Goal: Find contact information: Find contact information

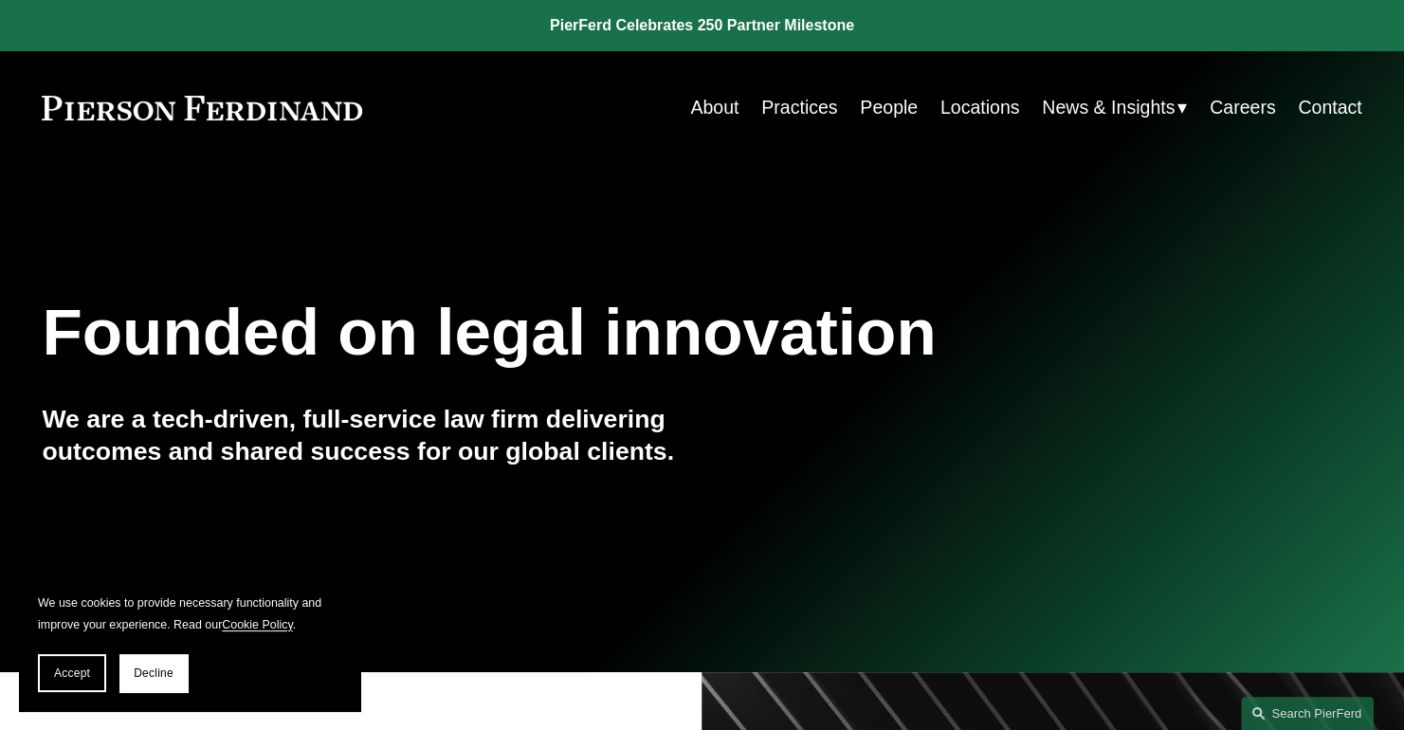
click at [1342, 107] on link "Contact" at bounding box center [1330, 107] width 64 height 37
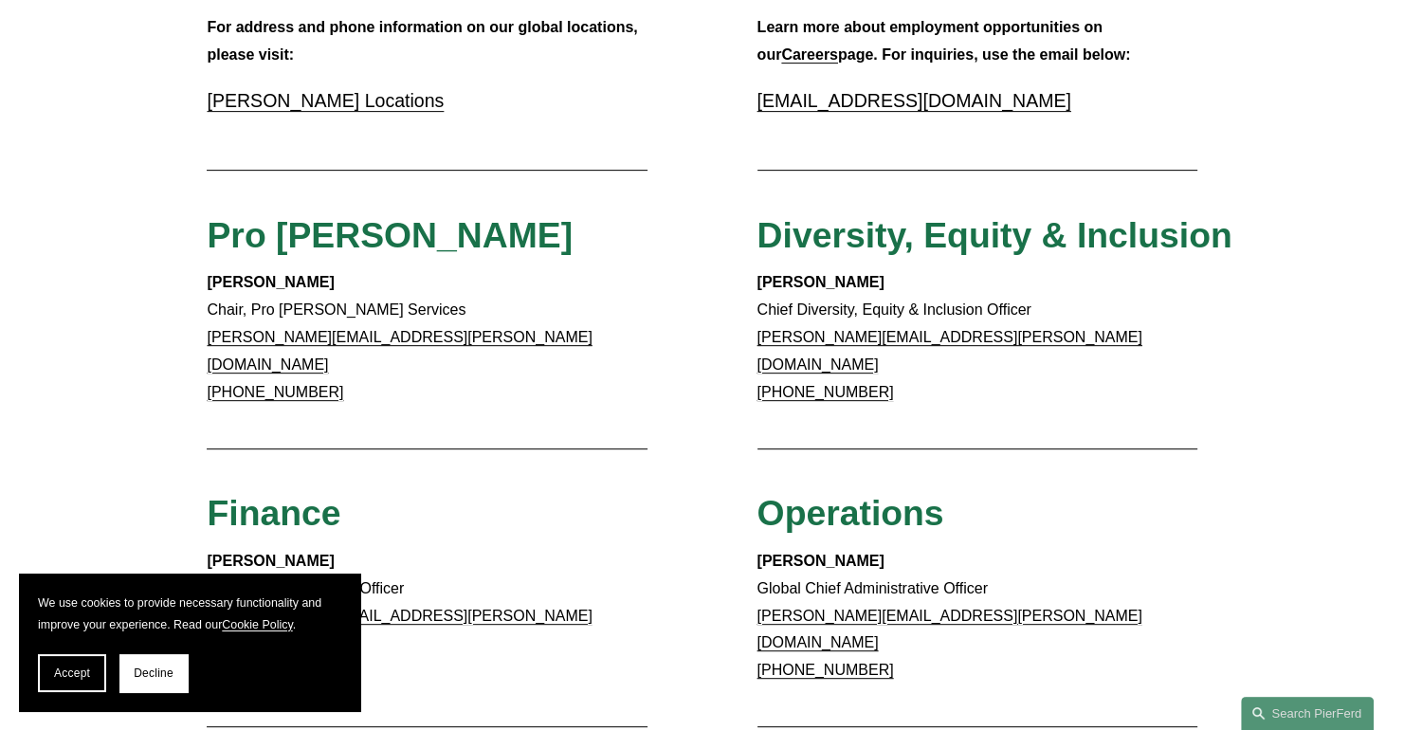
scroll to position [664, 0]
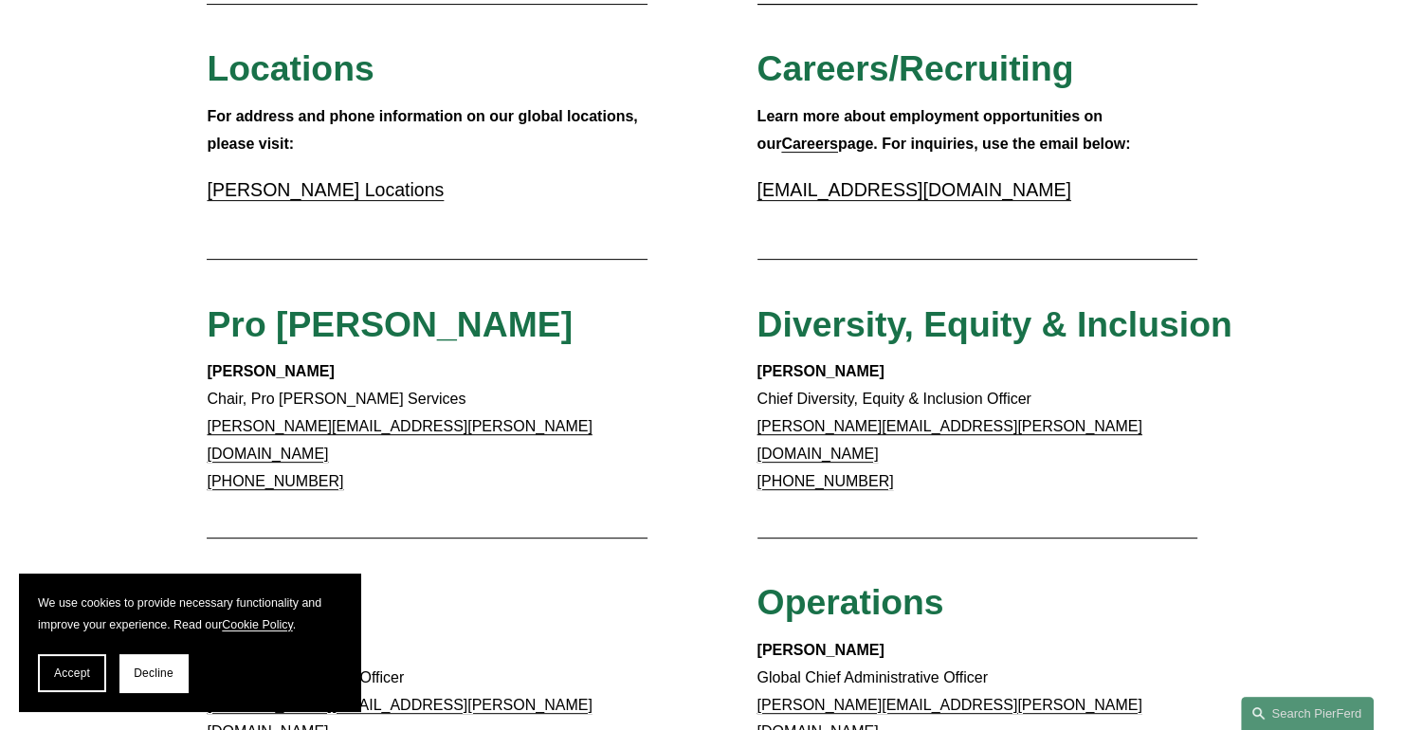
click at [315, 198] on link "Pierson Ferdinand Locations" at bounding box center [325, 189] width 237 height 21
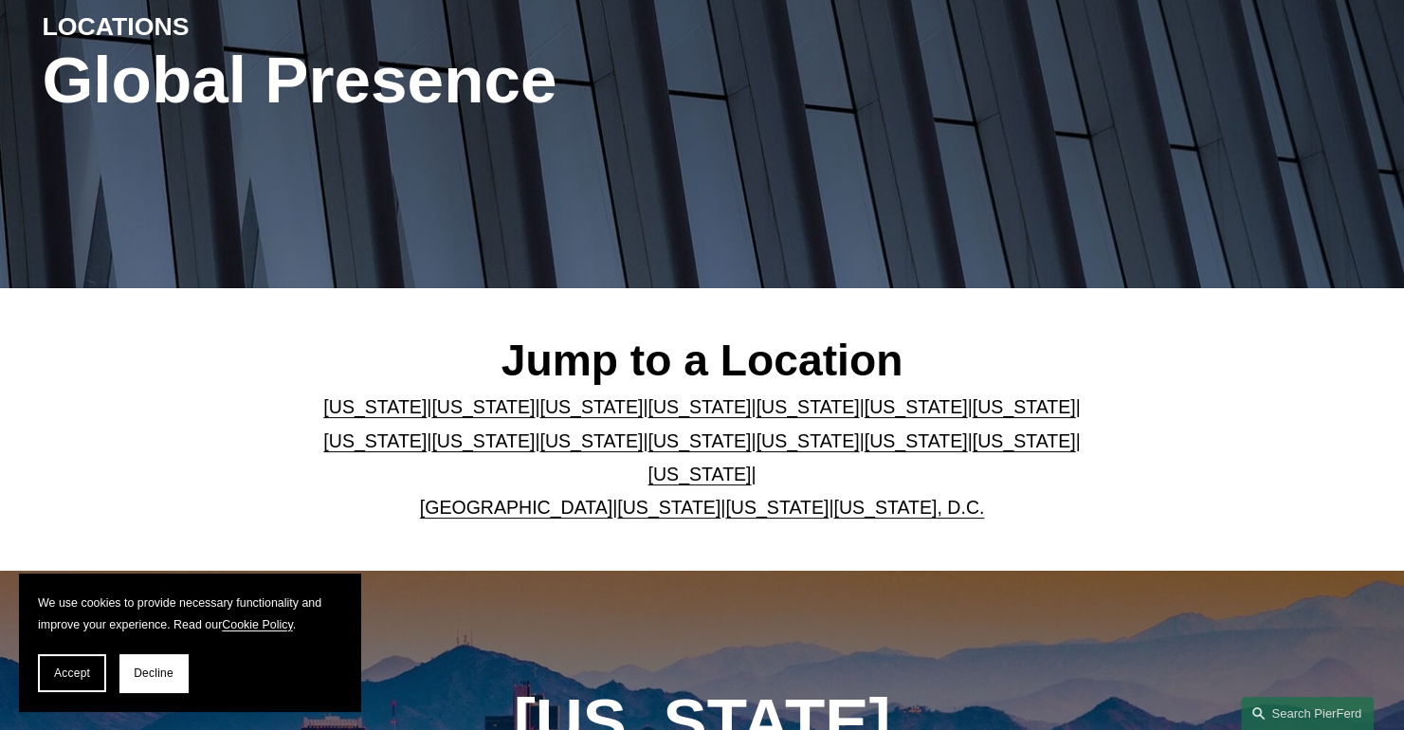
scroll to position [284, 0]
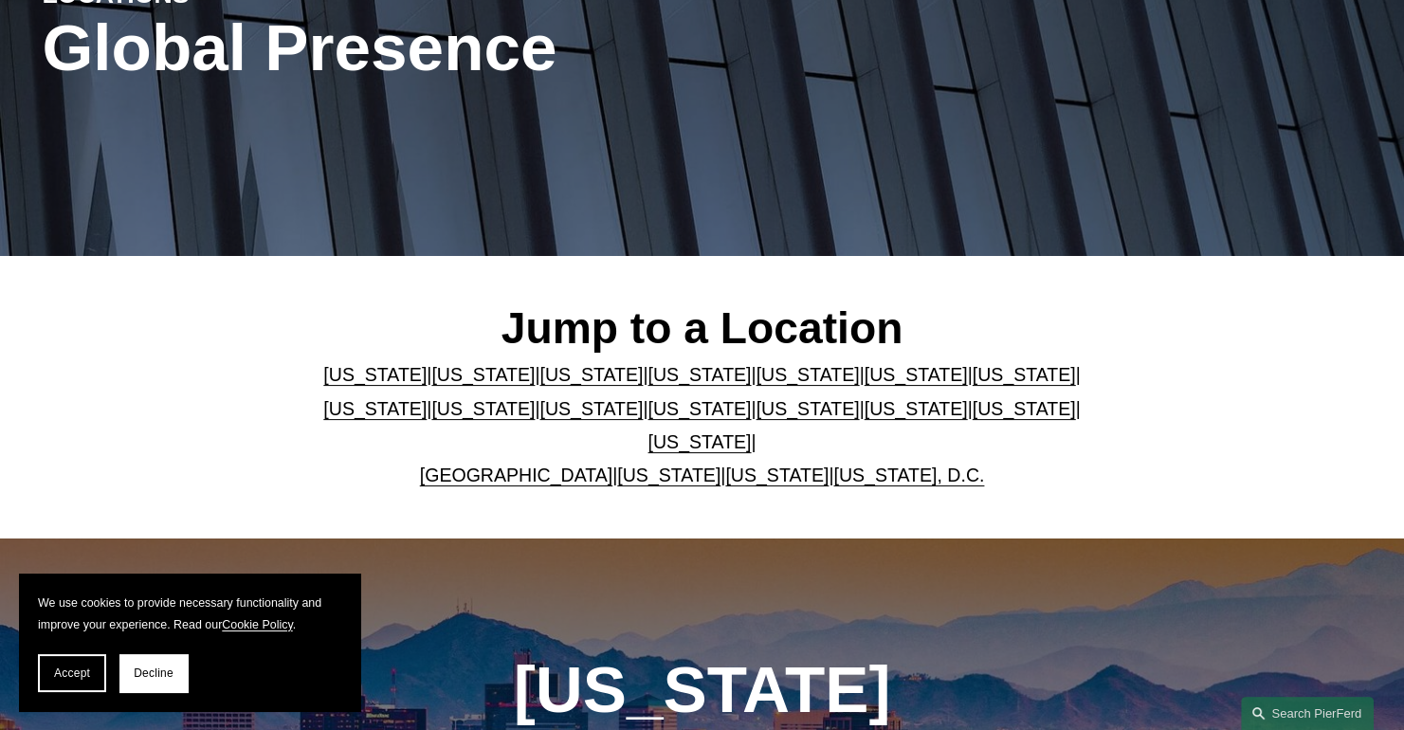
click at [539, 419] on link "New Jersey" at bounding box center [590, 408] width 103 height 21
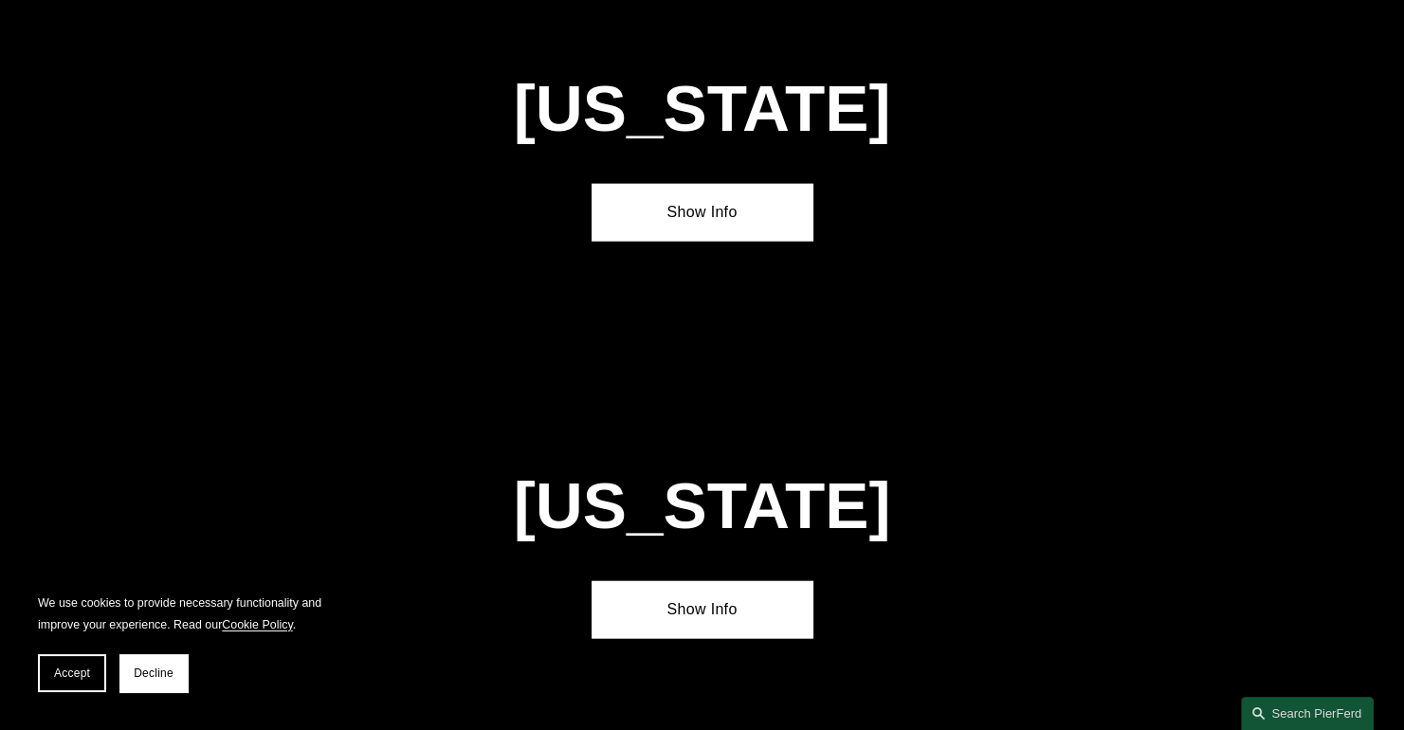
scroll to position [4403, 0]
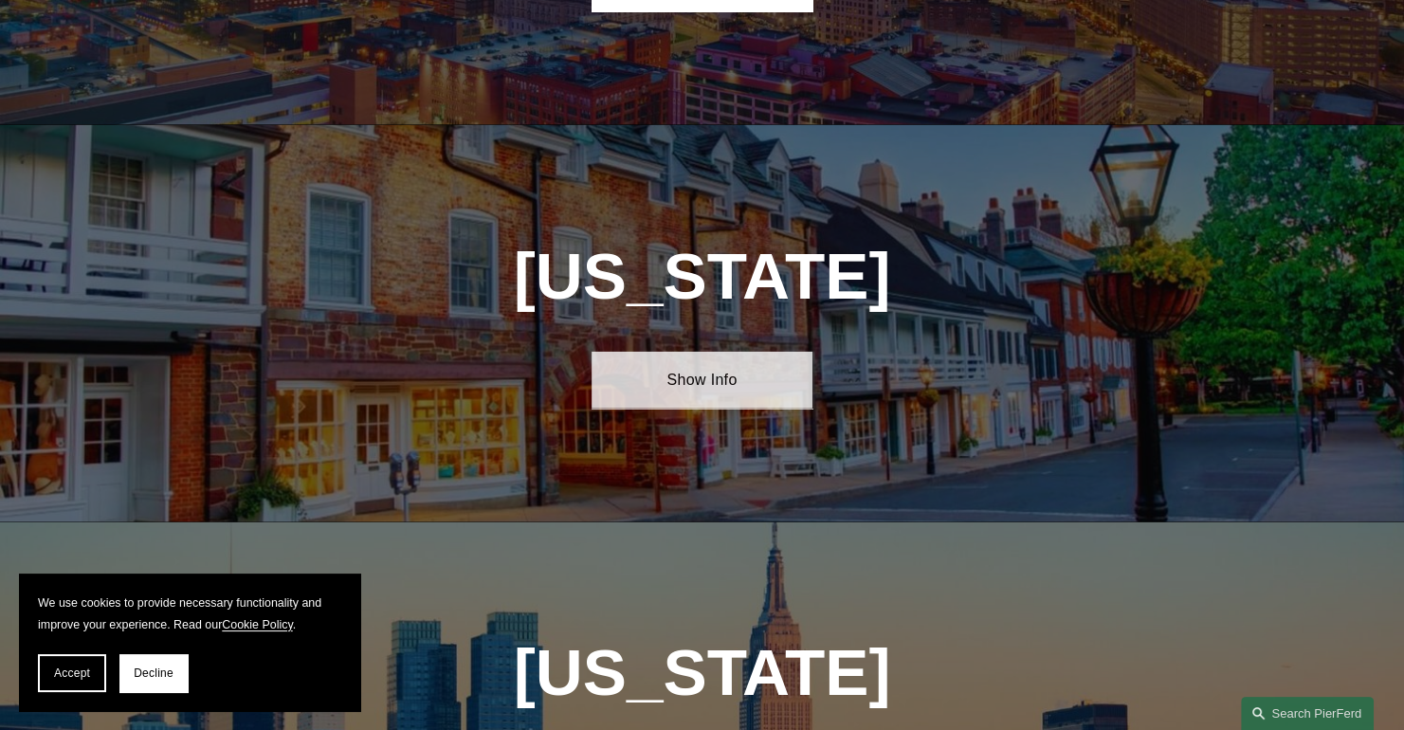
click at [721, 352] on link "Show Info" at bounding box center [702, 380] width 220 height 57
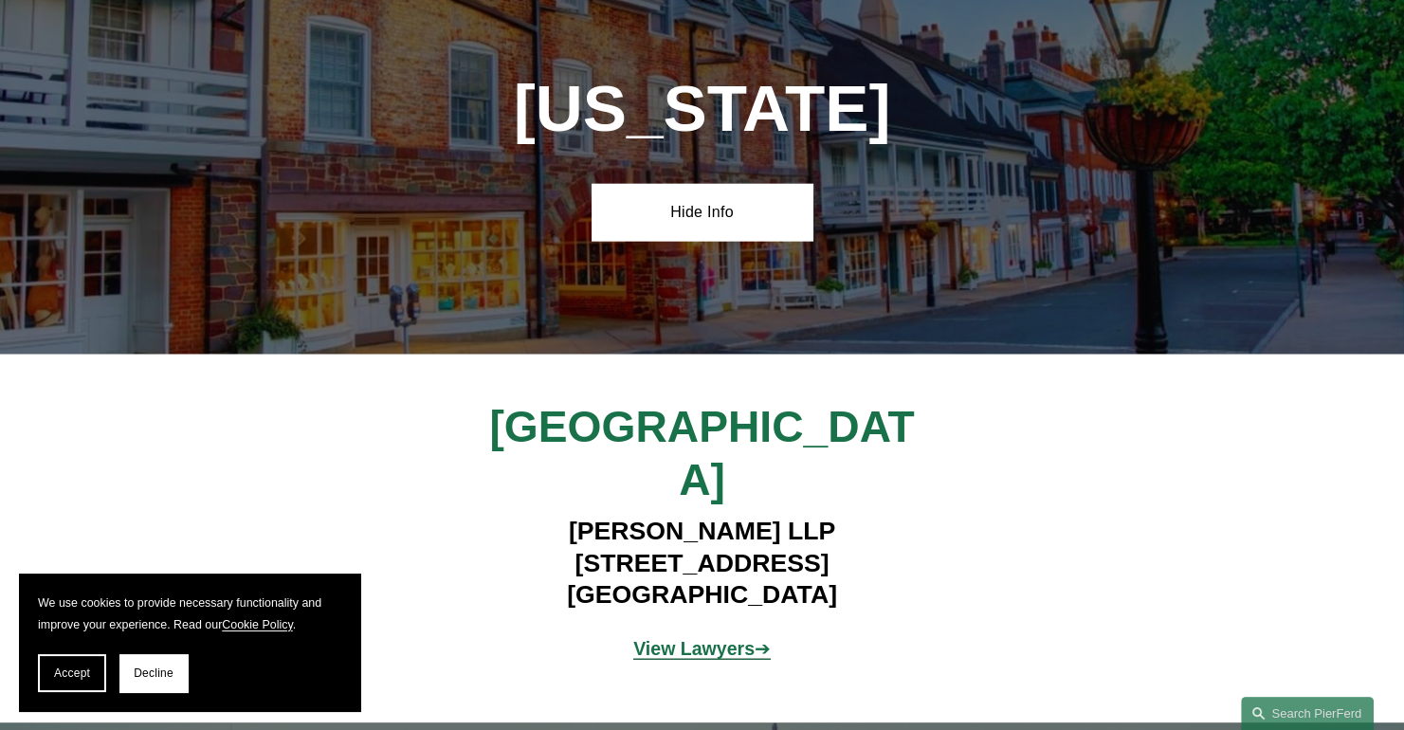
scroll to position [4592, 0]
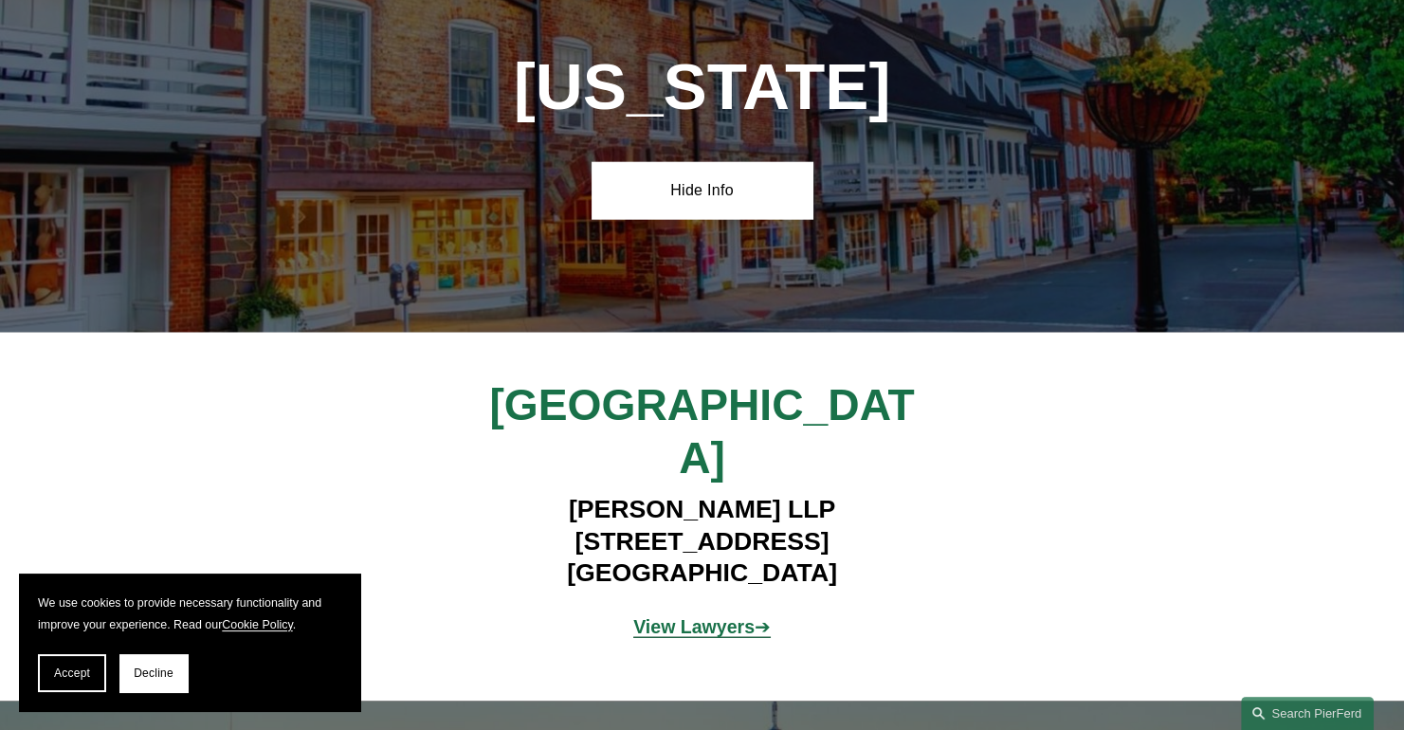
drag, startPoint x: 525, startPoint y: 371, endPoint x: 906, endPoint y: 380, distance: 381.2
click at [906, 494] on h4 "Pierson Ferdinand LLP 100 Overlook Center, 2nd Floor Princeton, NJ 08540" at bounding box center [702, 542] width 550 height 96
copy h4 "100 Overlook Center, 2nd Floor"
